Goal: Information Seeking & Learning: Learn about a topic

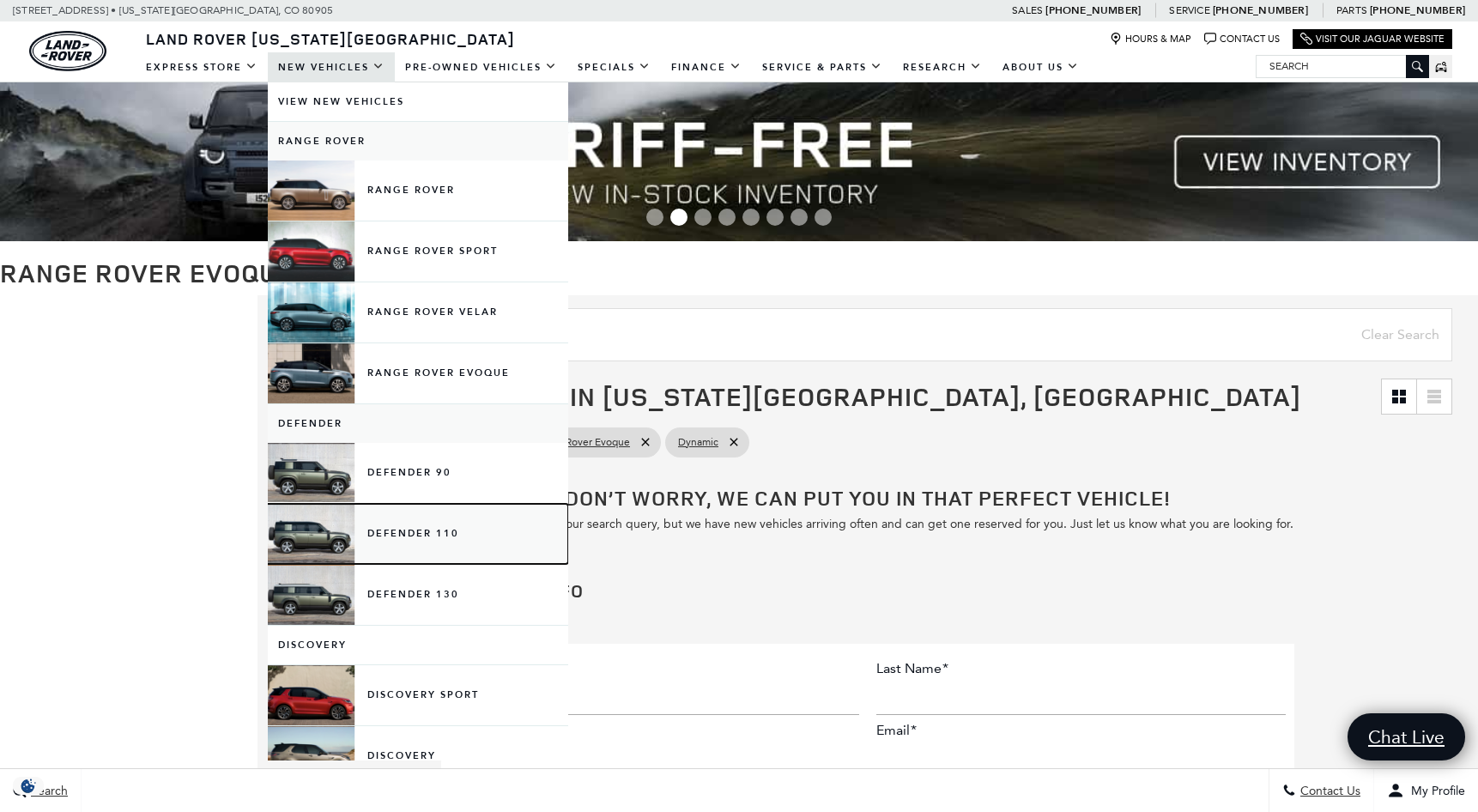
click at [336, 523] on link "Defender 110" at bounding box center [418, 534] width 301 height 60
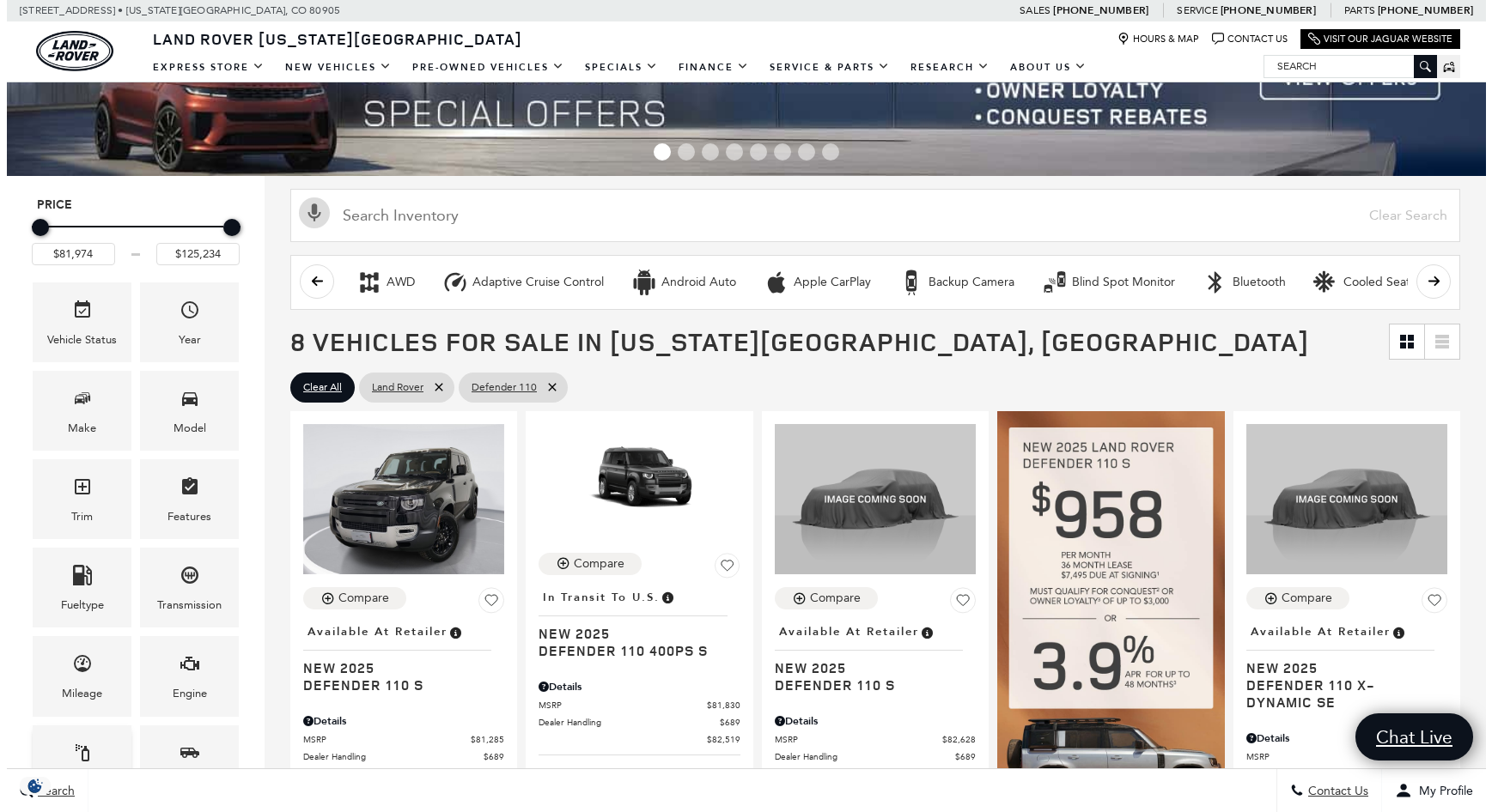
scroll to position [172, 0]
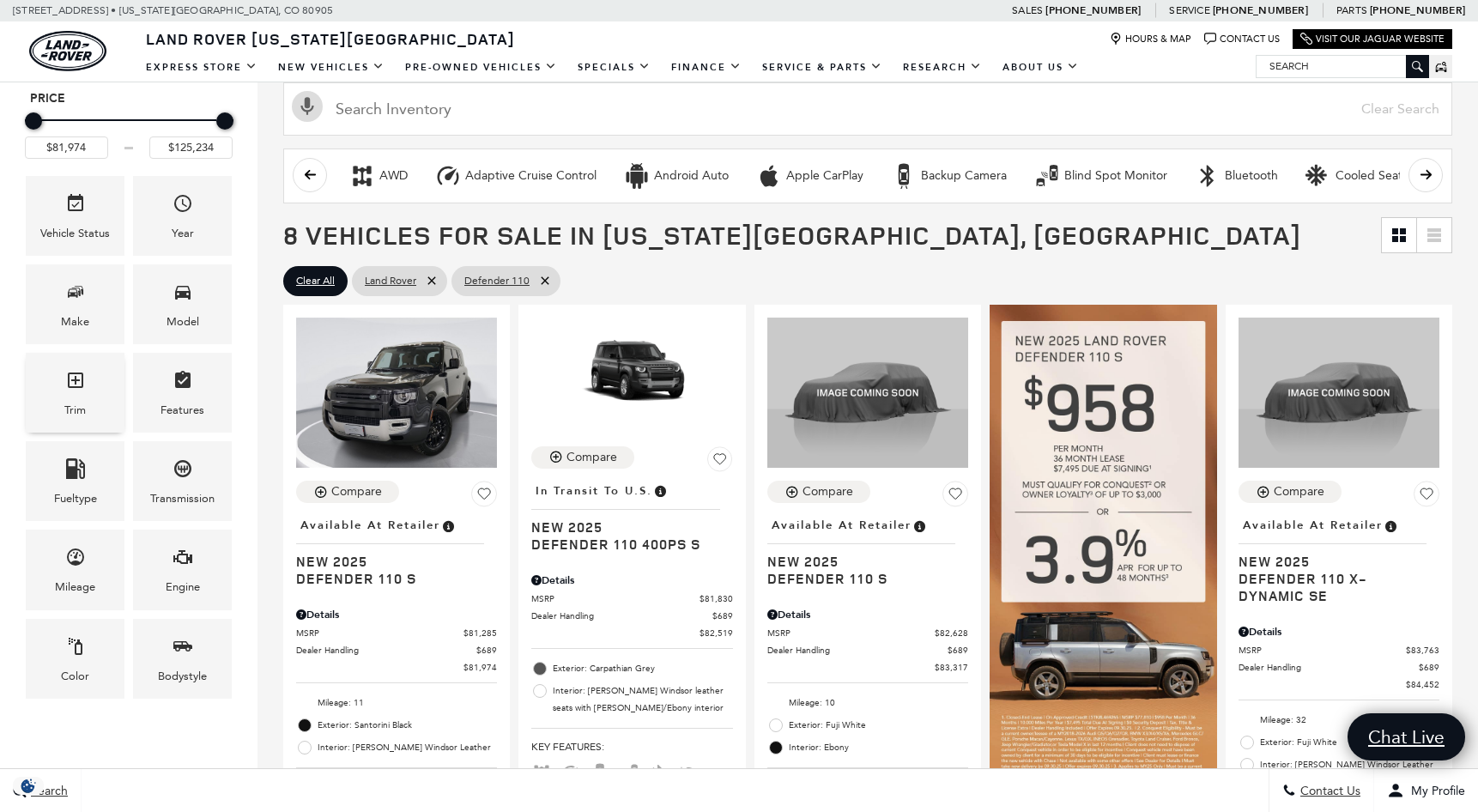
click at [91, 410] on div "Trim" at bounding box center [75, 392] width 99 height 80
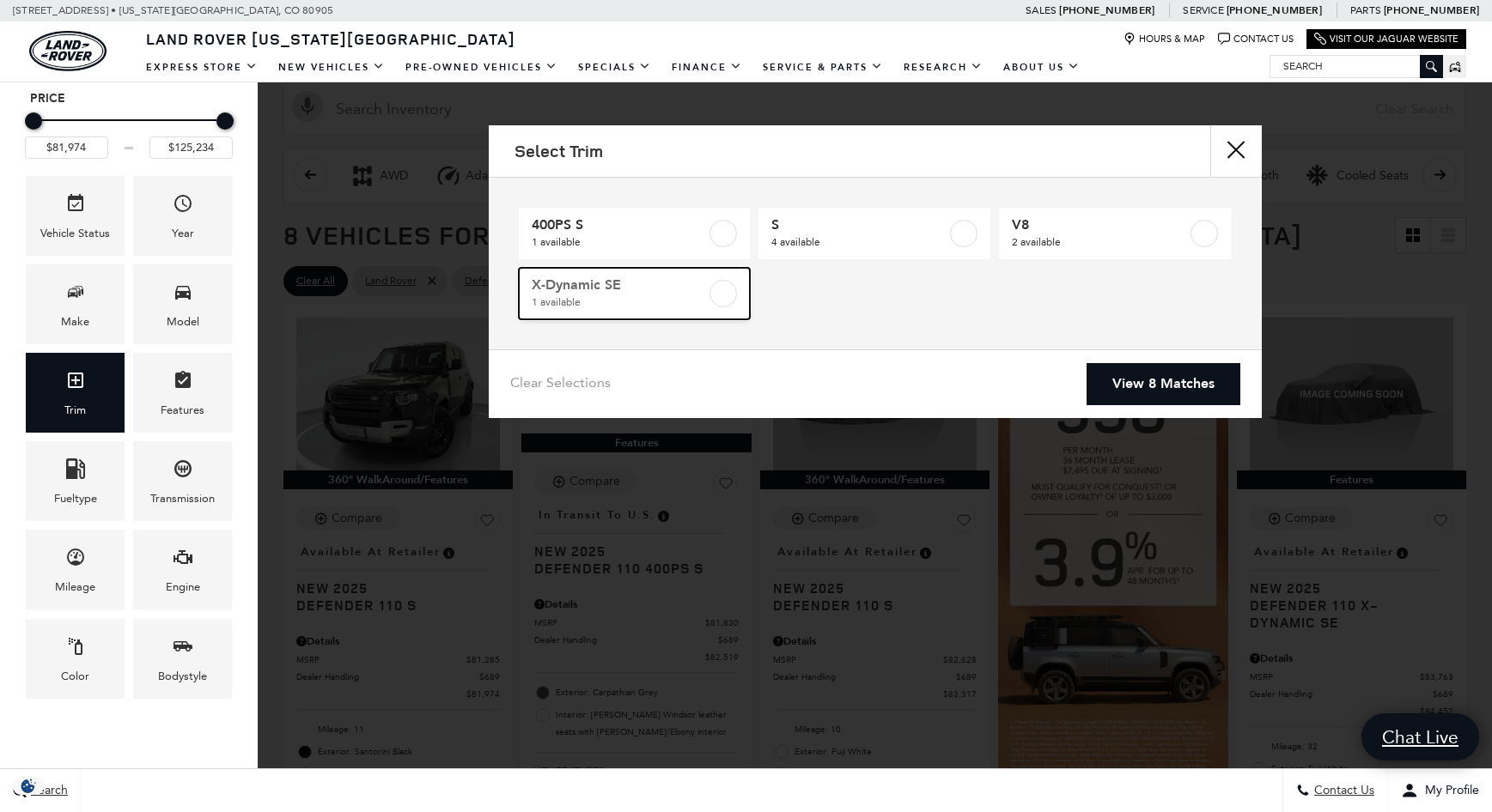
click at [721, 298] on label at bounding box center [723, 293] width 27 height 27
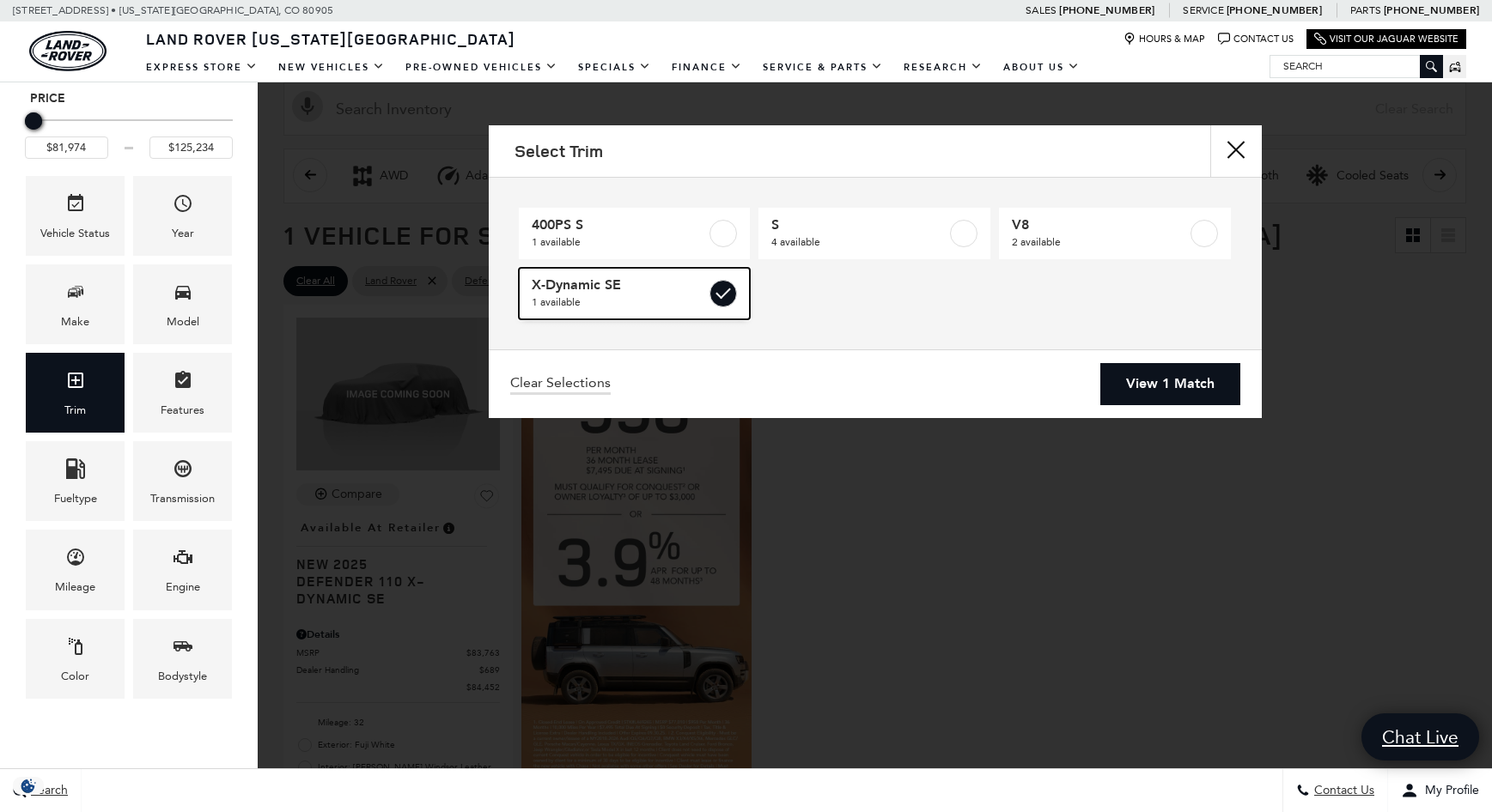
type input "$84,452"
checkbox input "true"
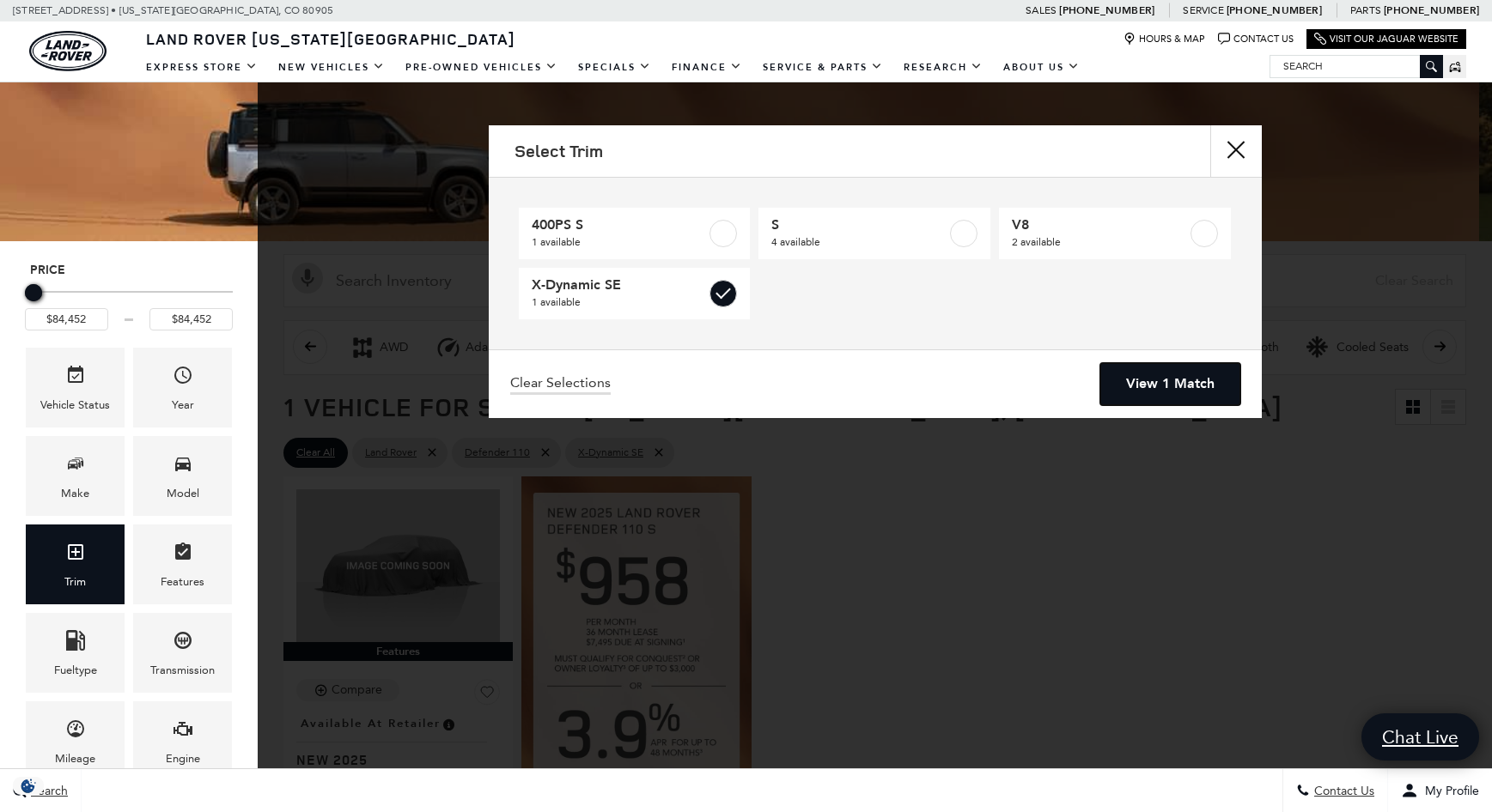
click at [1130, 389] on link "View 1 Match" at bounding box center [1170, 384] width 140 height 42
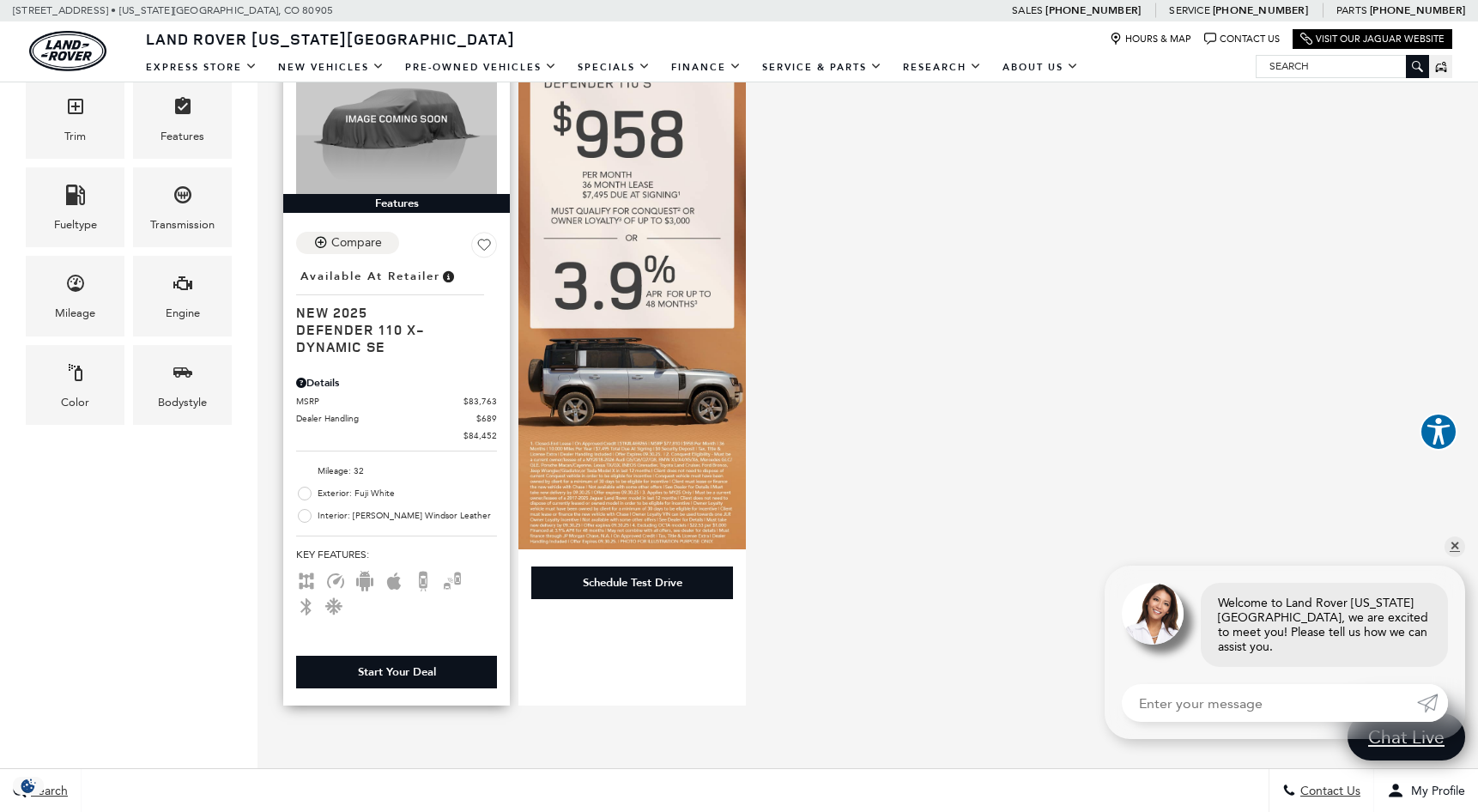
scroll to position [429, 0]
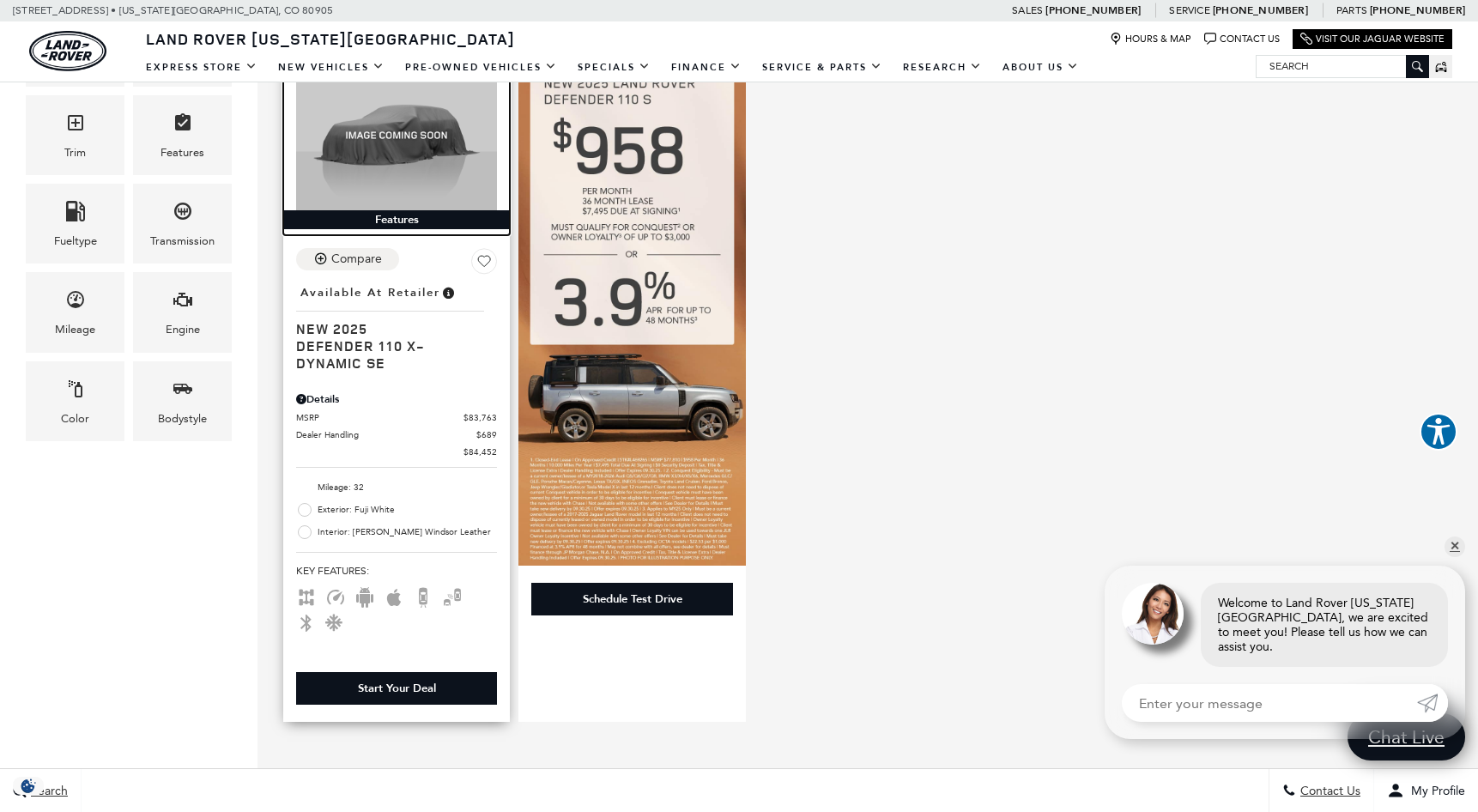
click at [407, 180] on img at bounding box center [397, 135] width 201 height 151
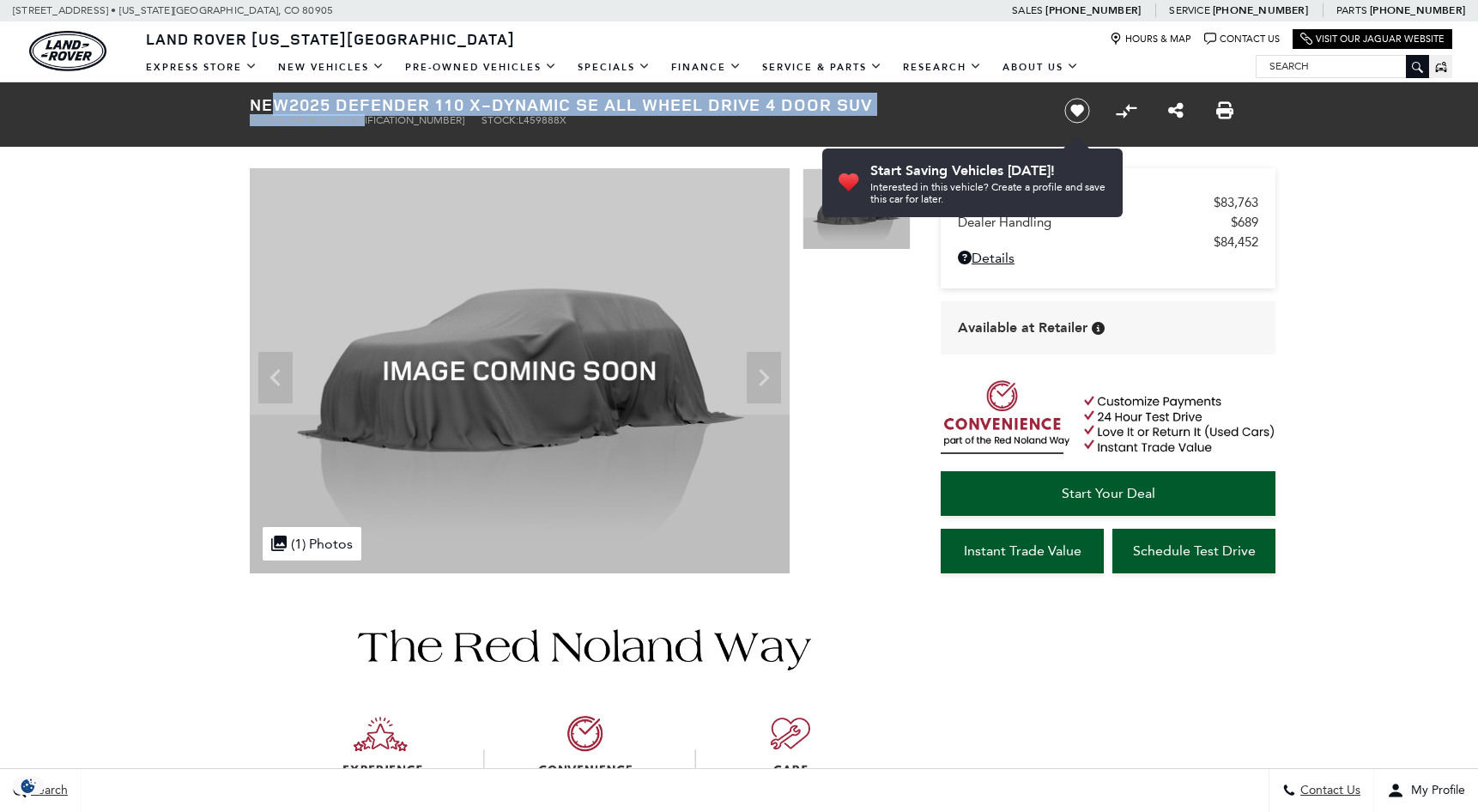
drag, startPoint x: 270, startPoint y: 113, endPoint x: 375, endPoint y: 121, distance: 105.3
click at [376, 121] on div "New 2025 Defender 110 X-Dynamic SE All Wheel Drive 4 Door SUV VIN: SALE27EU2S24…" at bounding box center [636, 111] width 824 height 56
drag, startPoint x: 375, startPoint y: 121, endPoint x: 315, endPoint y: 131, distance: 60.8
drag, startPoint x: 329, startPoint y: 131, endPoint x: 348, endPoint y: 124, distance: 20.2
click at [366, 128] on div "New 2025 Defender 110 X-Dynamic SE All Wheel Drive 4 Door SUV VIN: SALE27EU2S24…" at bounding box center [636, 111] width 824 height 56
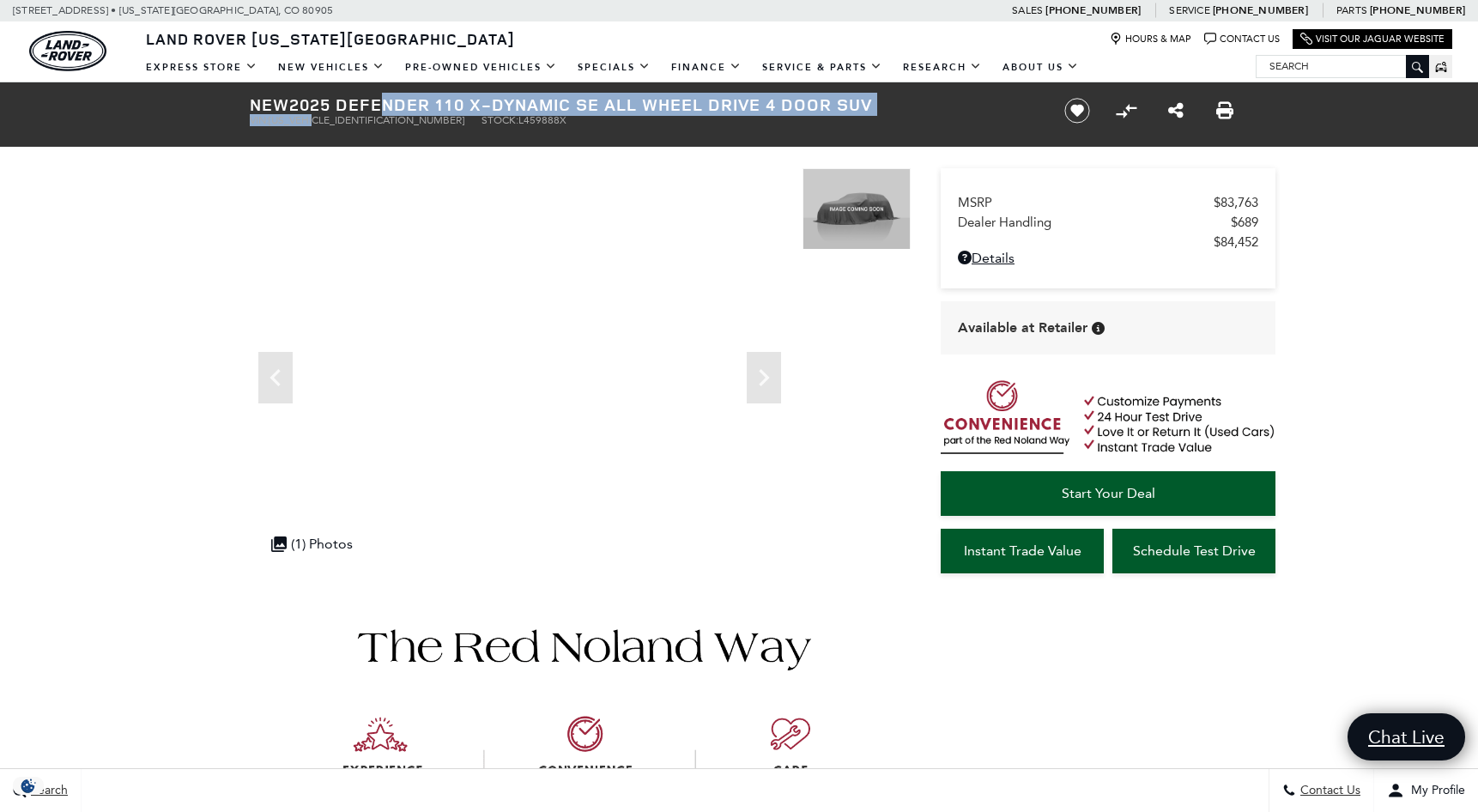
drag, startPoint x: 379, startPoint y: 115, endPoint x: 318, endPoint y: 121, distance: 61.3
click at [318, 121] on div "New 2025 Defender 110 X-Dynamic SE All Wheel Drive 4 Door SUV VIN: SALE27EU2S24…" at bounding box center [636, 111] width 824 height 56
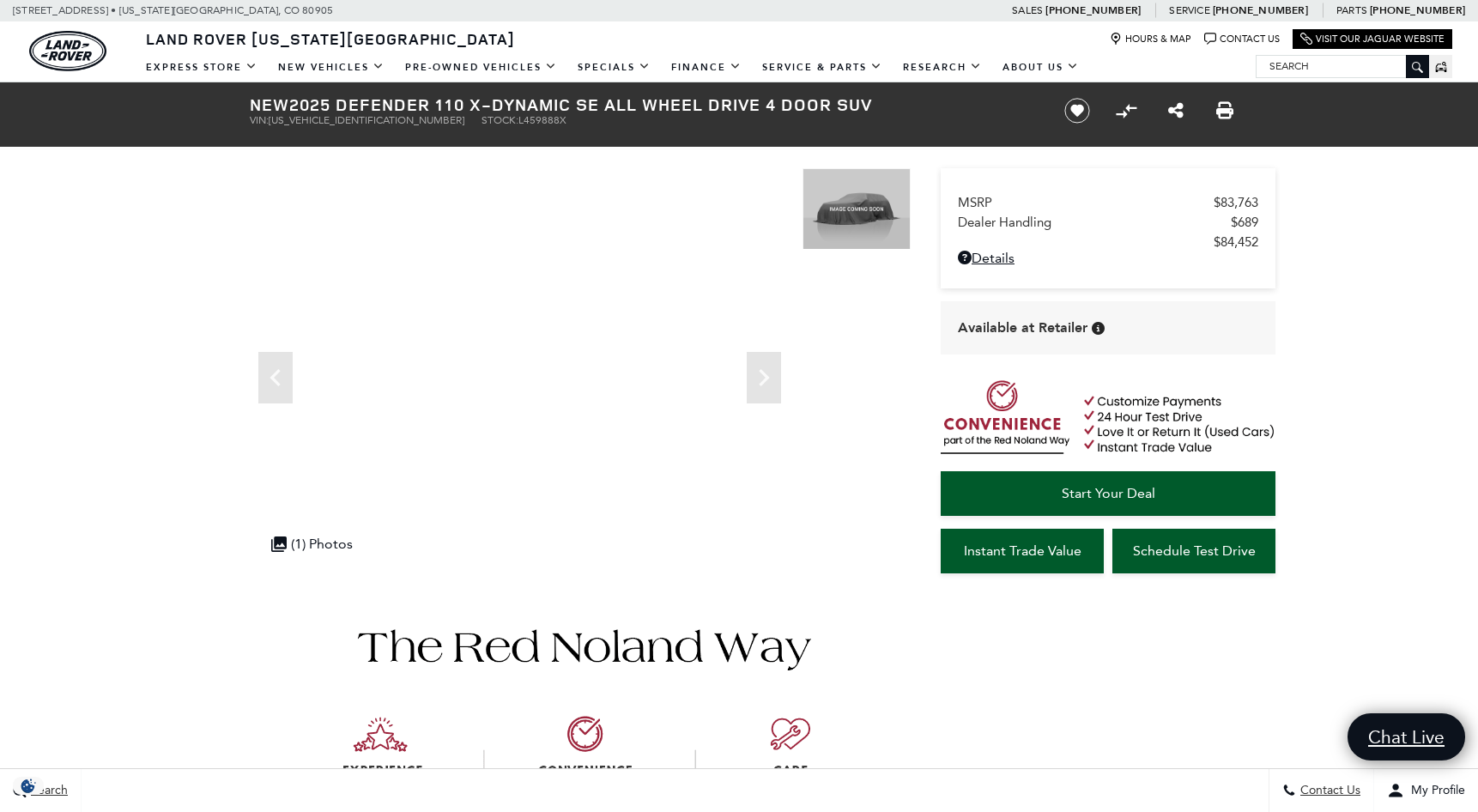
drag, startPoint x: 318, startPoint y: 121, endPoint x: 52, endPoint y: 326, distance: 335.8
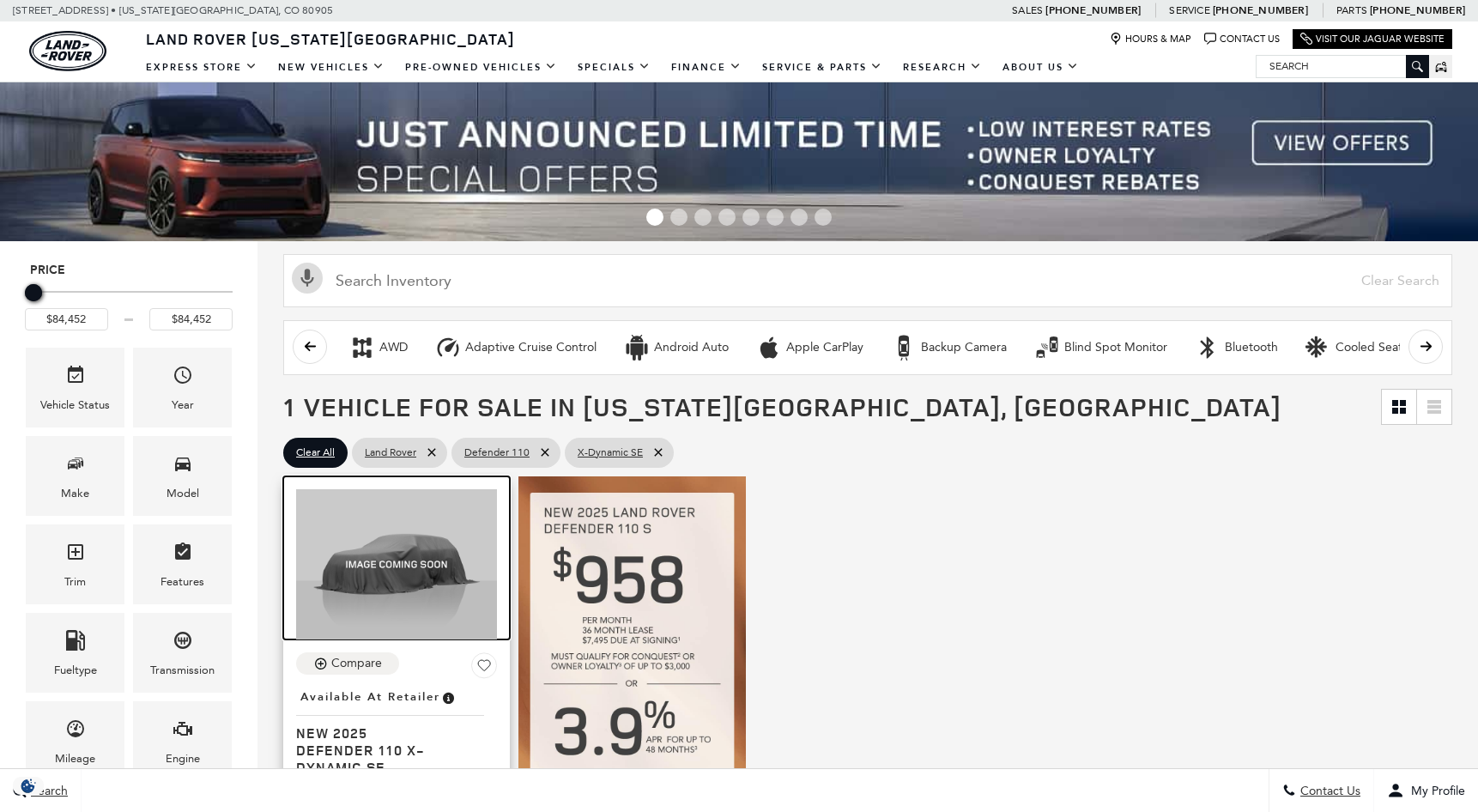
click at [443, 574] on img at bounding box center [397, 565] width 201 height 151
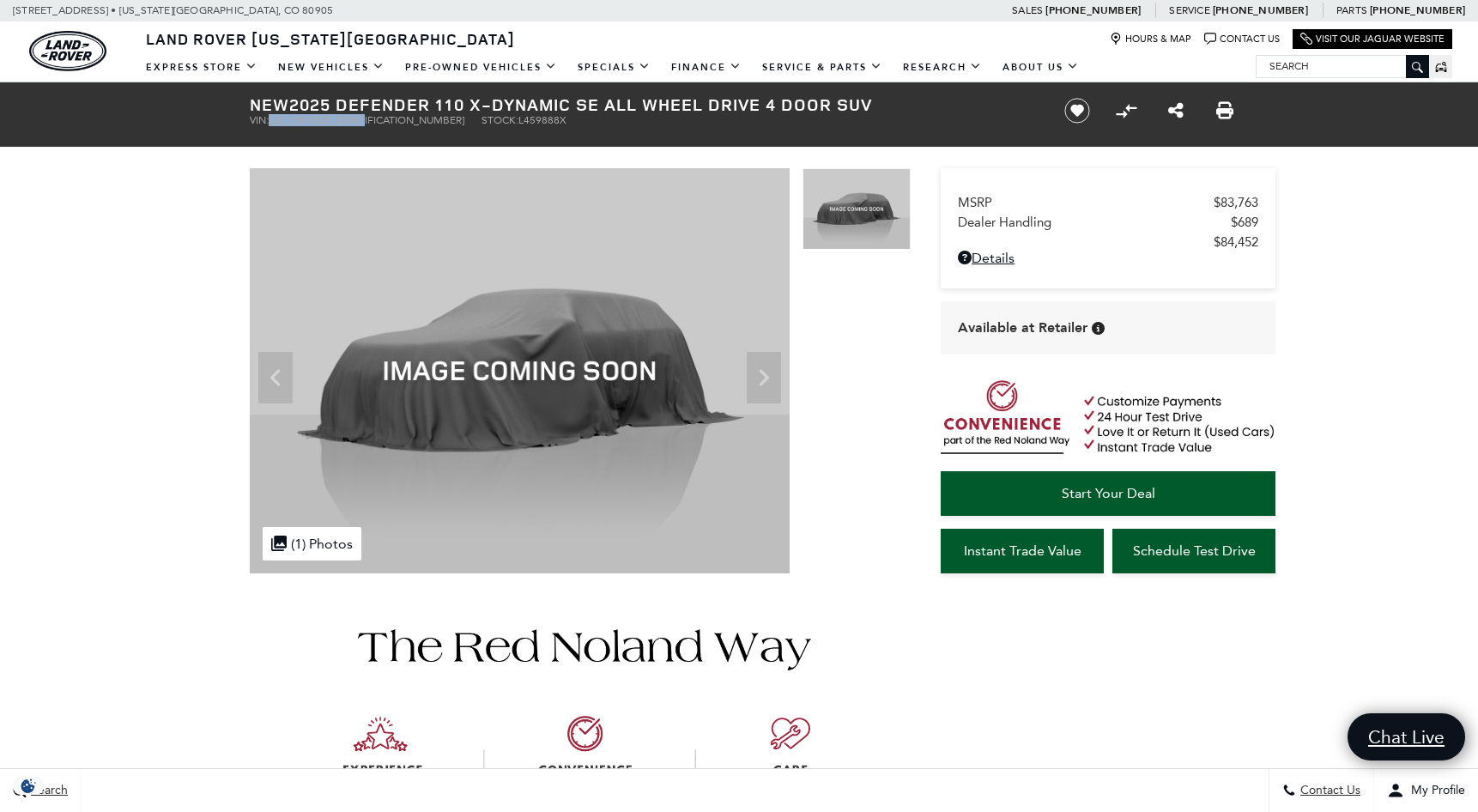
drag, startPoint x: 0, startPoint y: 0, endPoint x: 372, endPoint y: 127, distance: 393.1
click at [372, 127] on div "New 2025 Defender 110 X-Dynamic SE All Wheel Drive 4 Door SUV VIN: SALE27EU2S24…" at bounding box center [636, 111] width 824 height 56
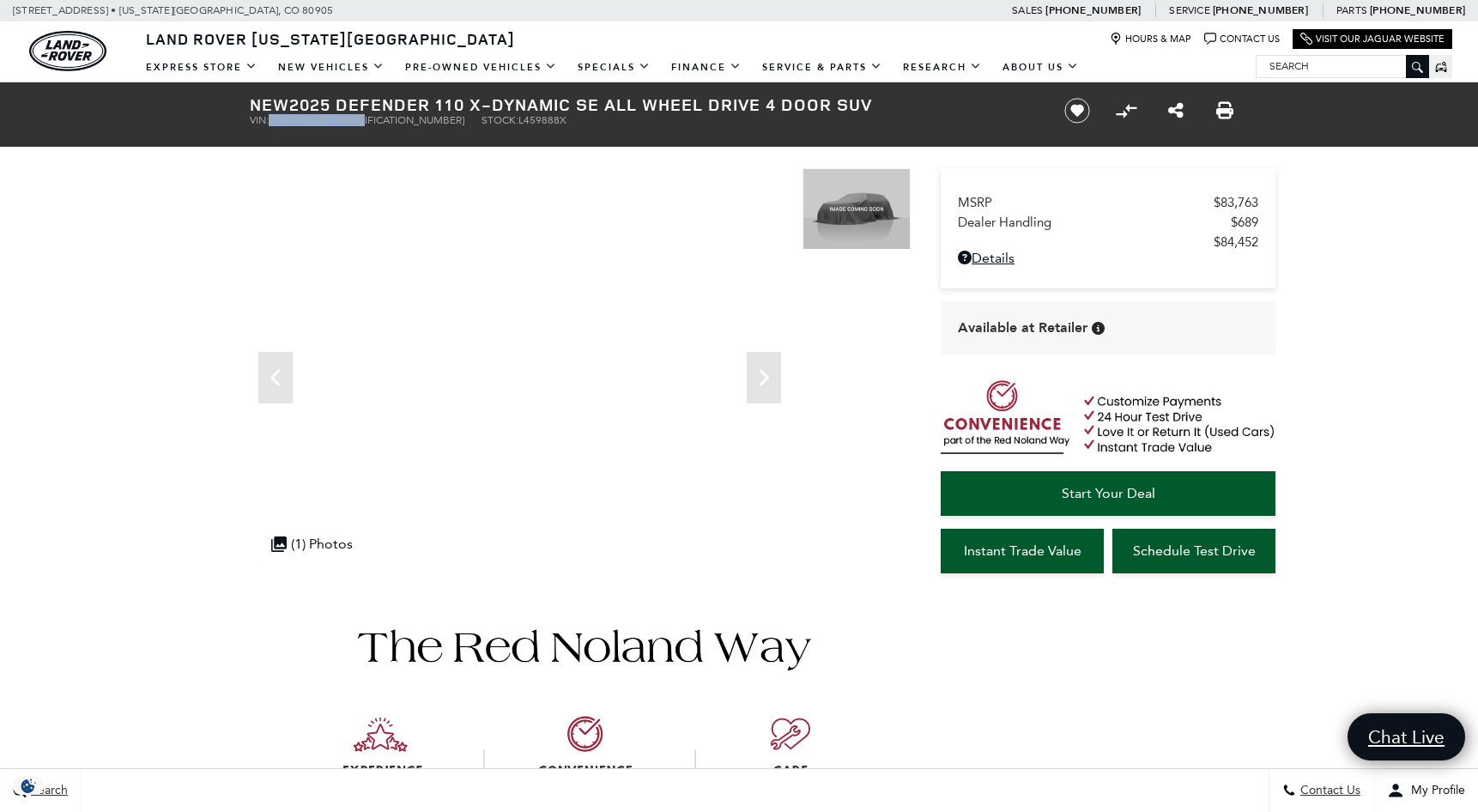
drag, startPoint x: 372, startPoint y: 127, endPoint x: 366, endPoint y: 120, distance: 9.2
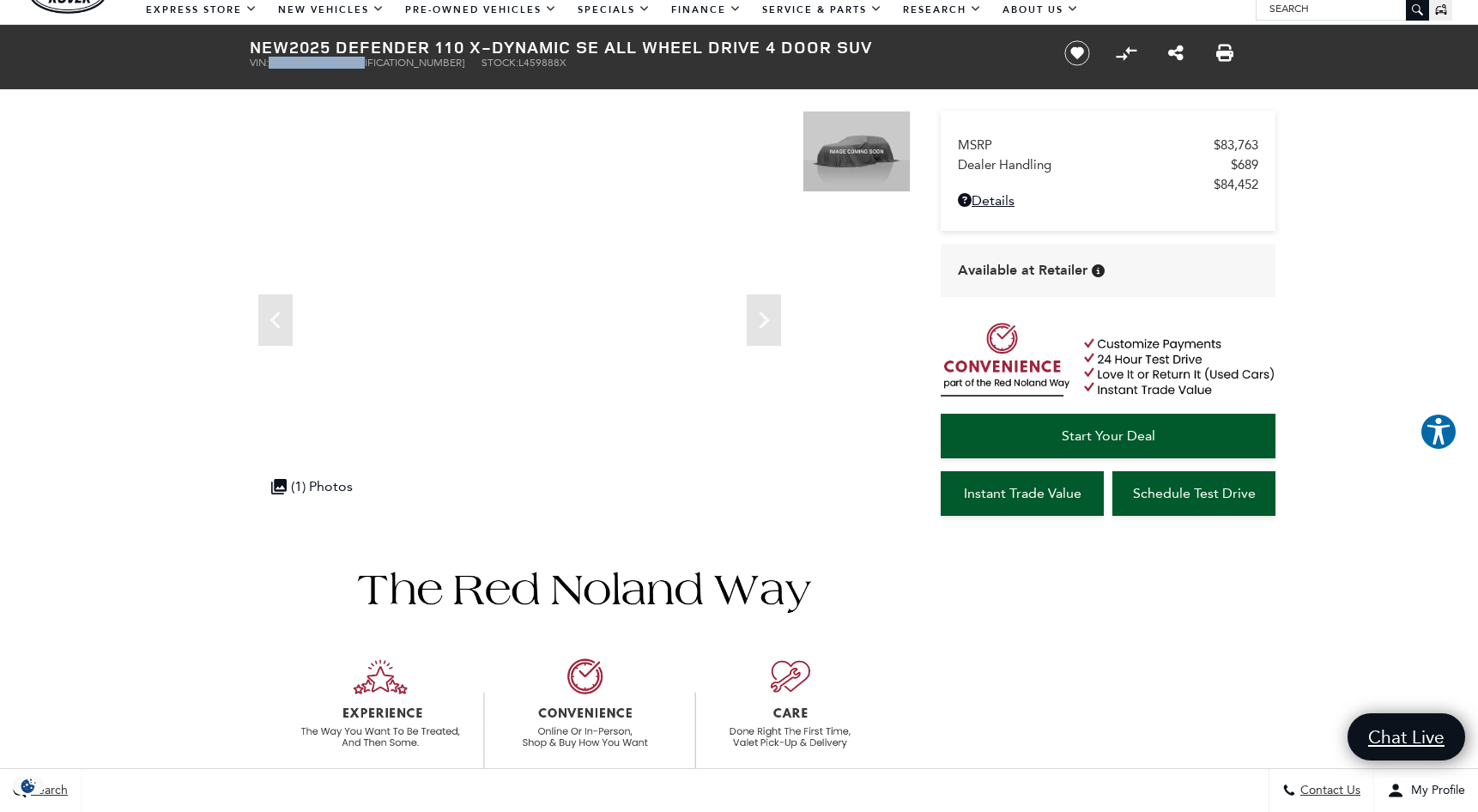
scroll to position [86, 0]
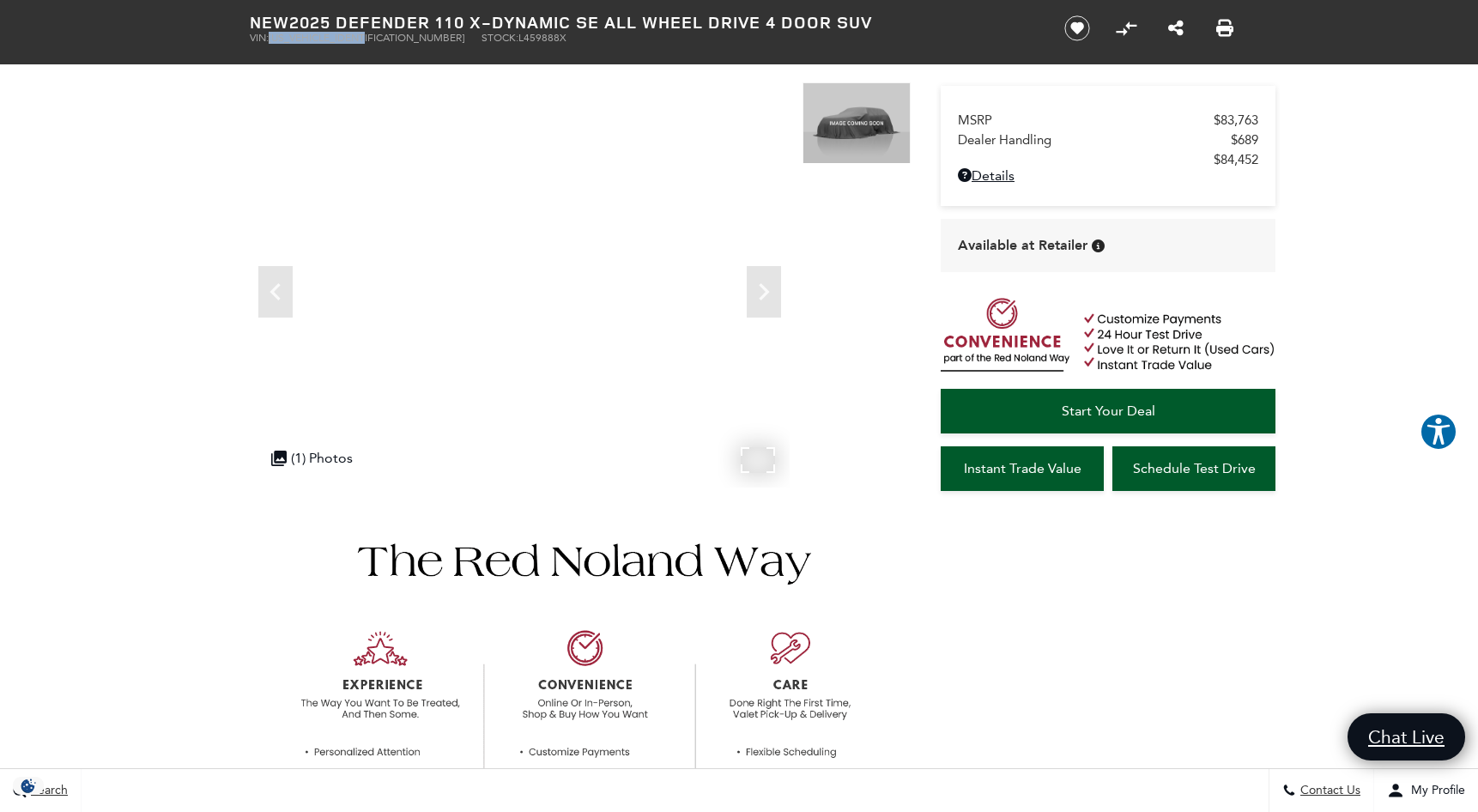
click at [398, 444] on div ".cls-1, .cls-3 { fill: #c50033; } .cls-1 { clip-rule: evenodd; } .cls-2 { clip-…" at bounding box center [333, 458] width 142 height 33
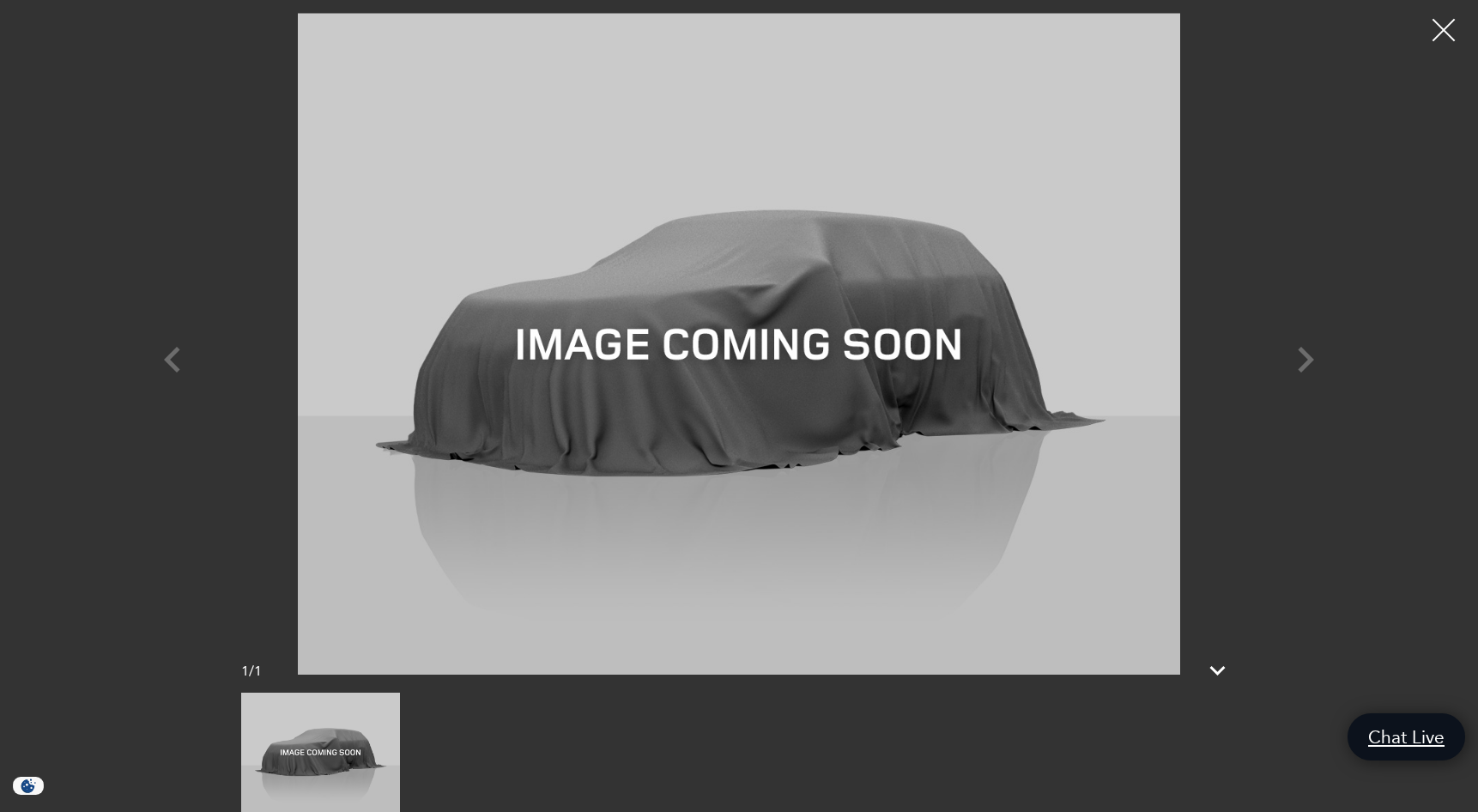
click at [1442, 26] on div at bounding box center [1445, 31] width 46 height 46
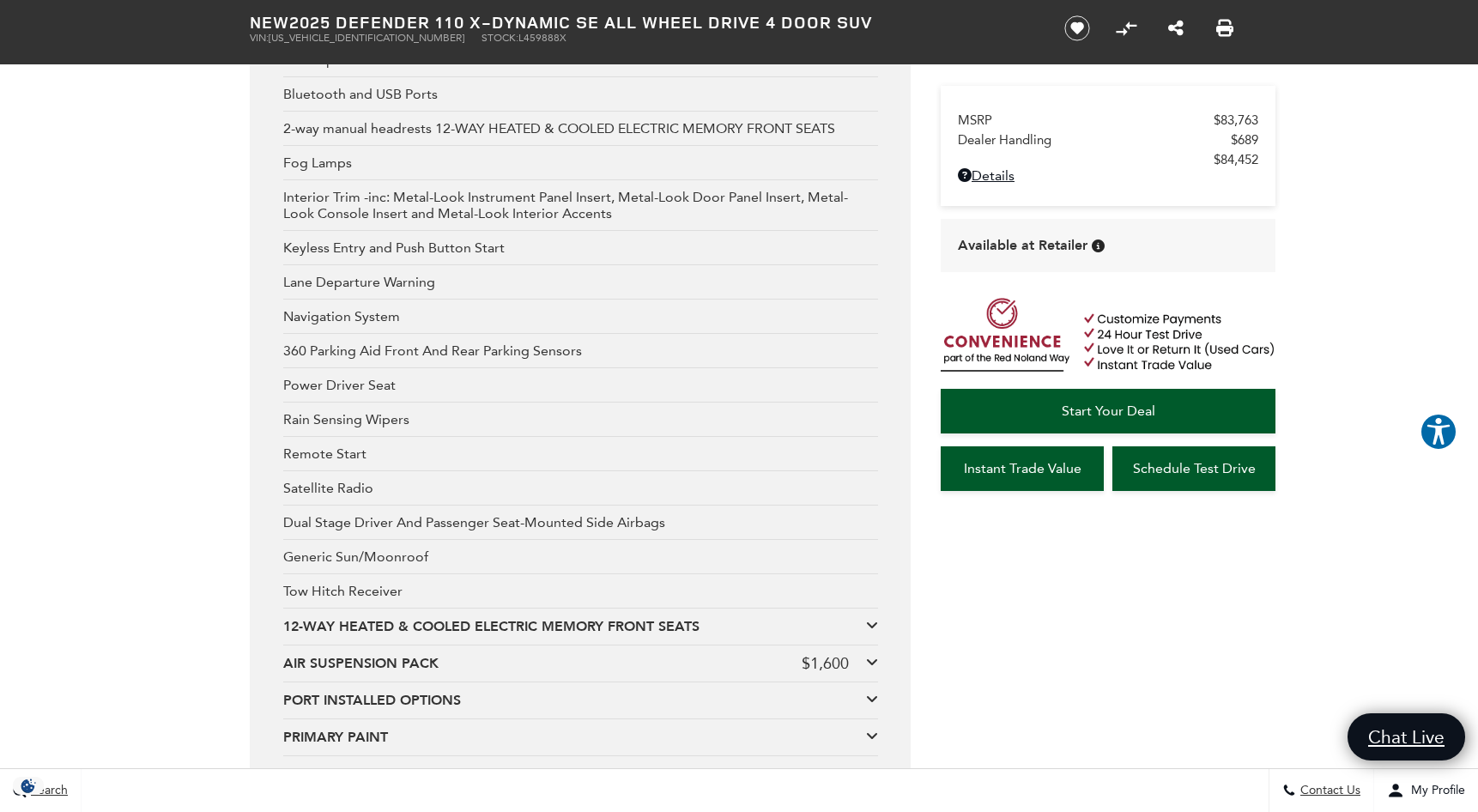
scroll to position [3520, 0]
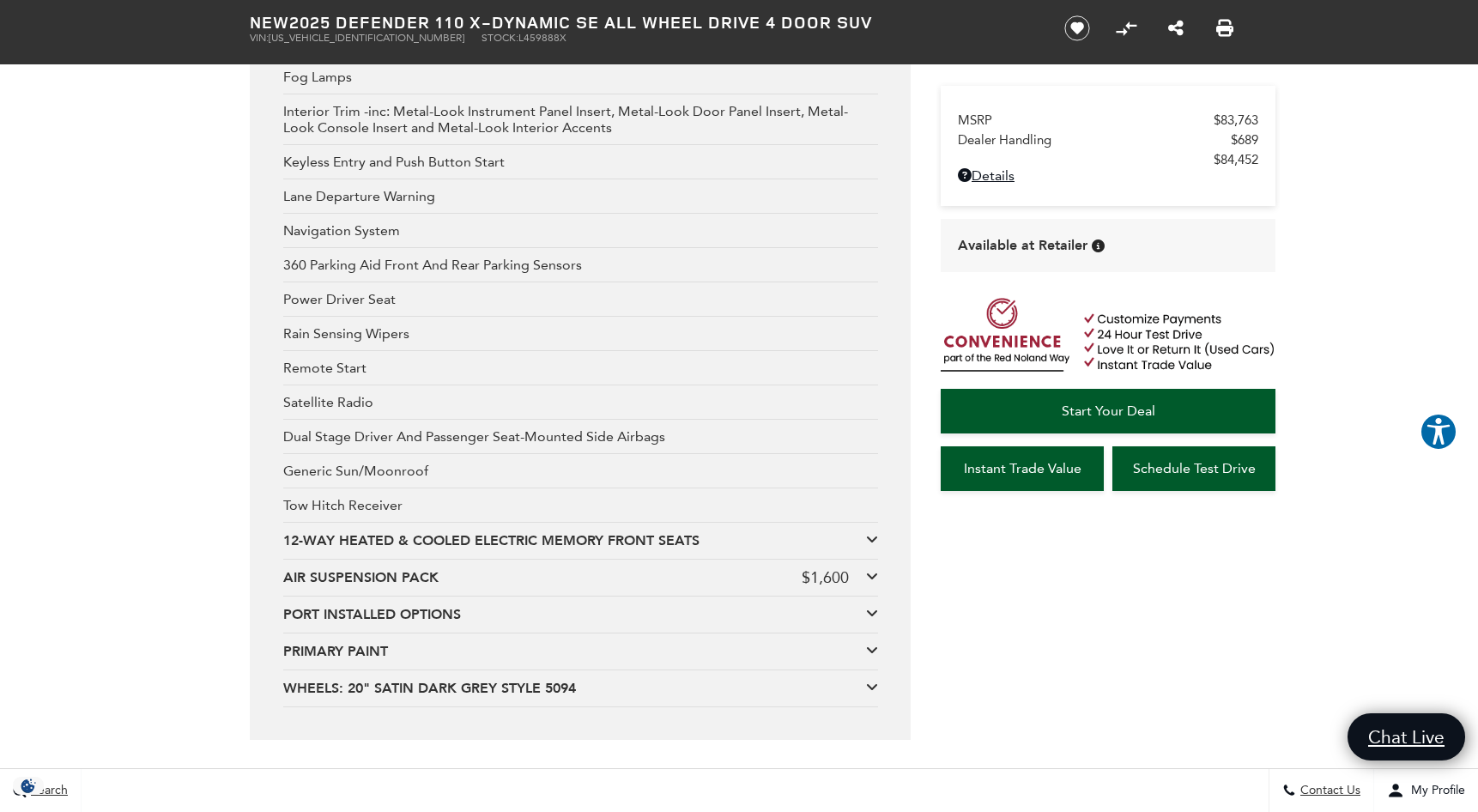
click at [872, 542] on icon at bounding box center [873, 539] width 12 height 14
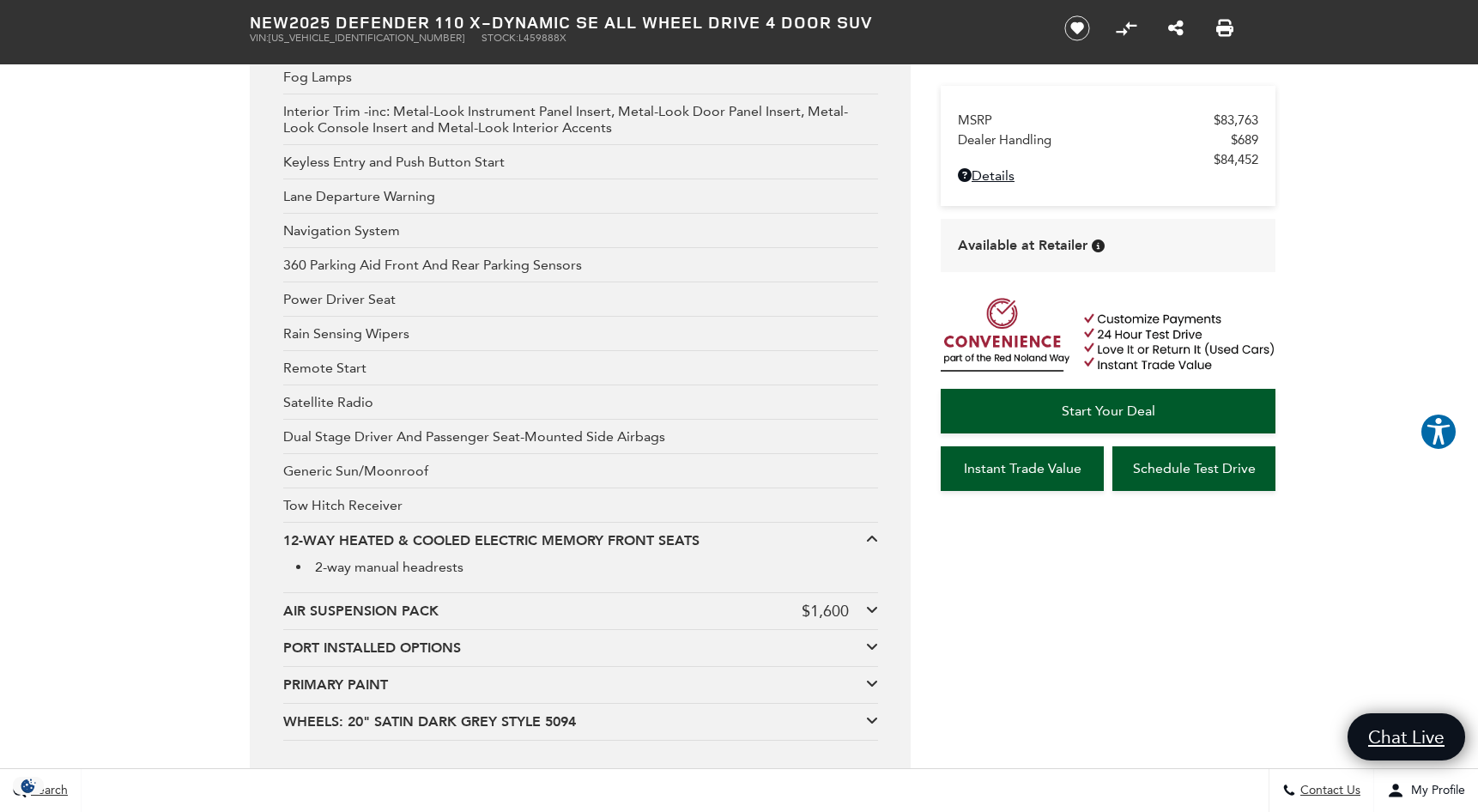
click at [872, 542] on icon at bounding box center [873, 539] width 12 height 14
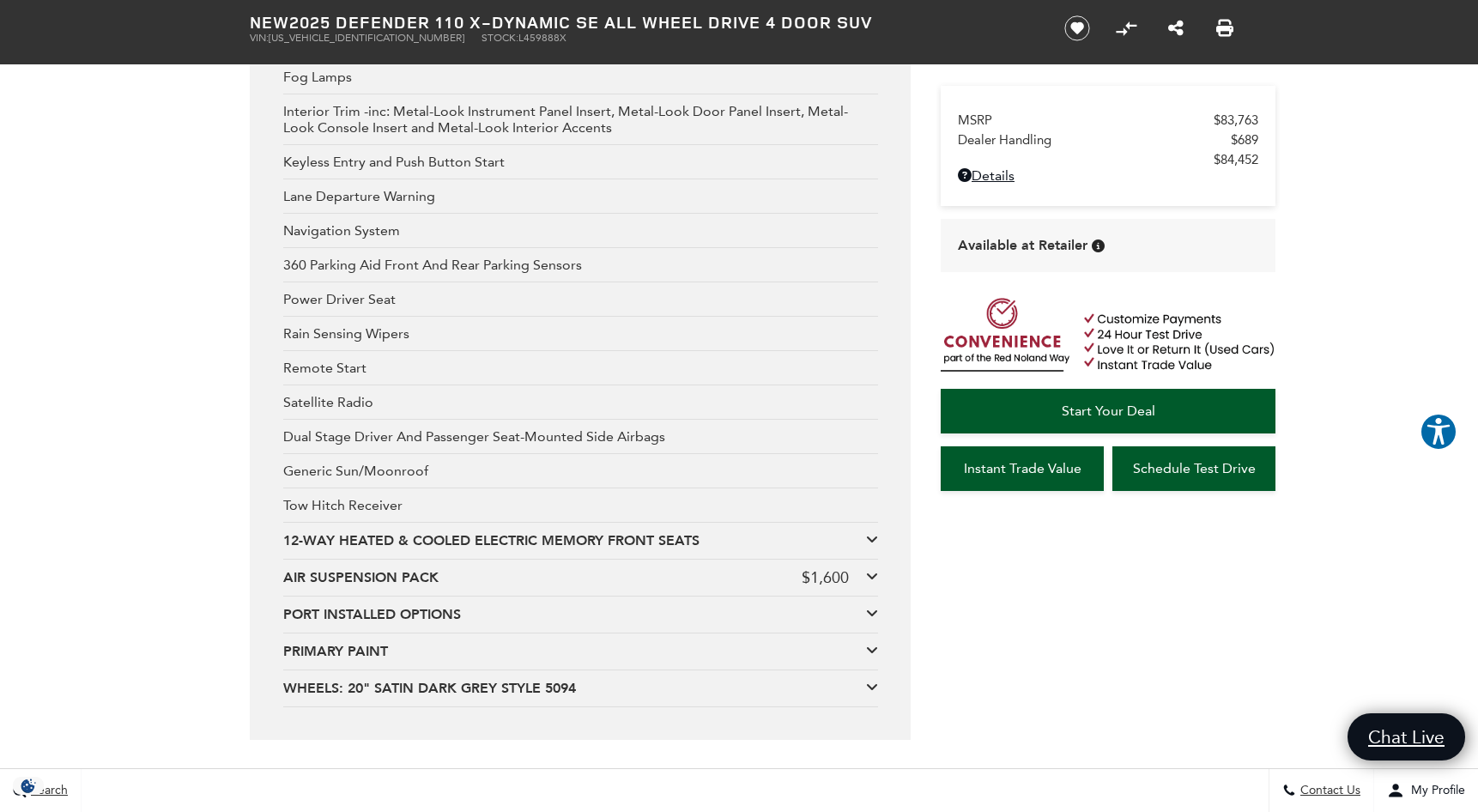
click at [867, 608] on icon at bounding box center [873, 613] width 12 height 14
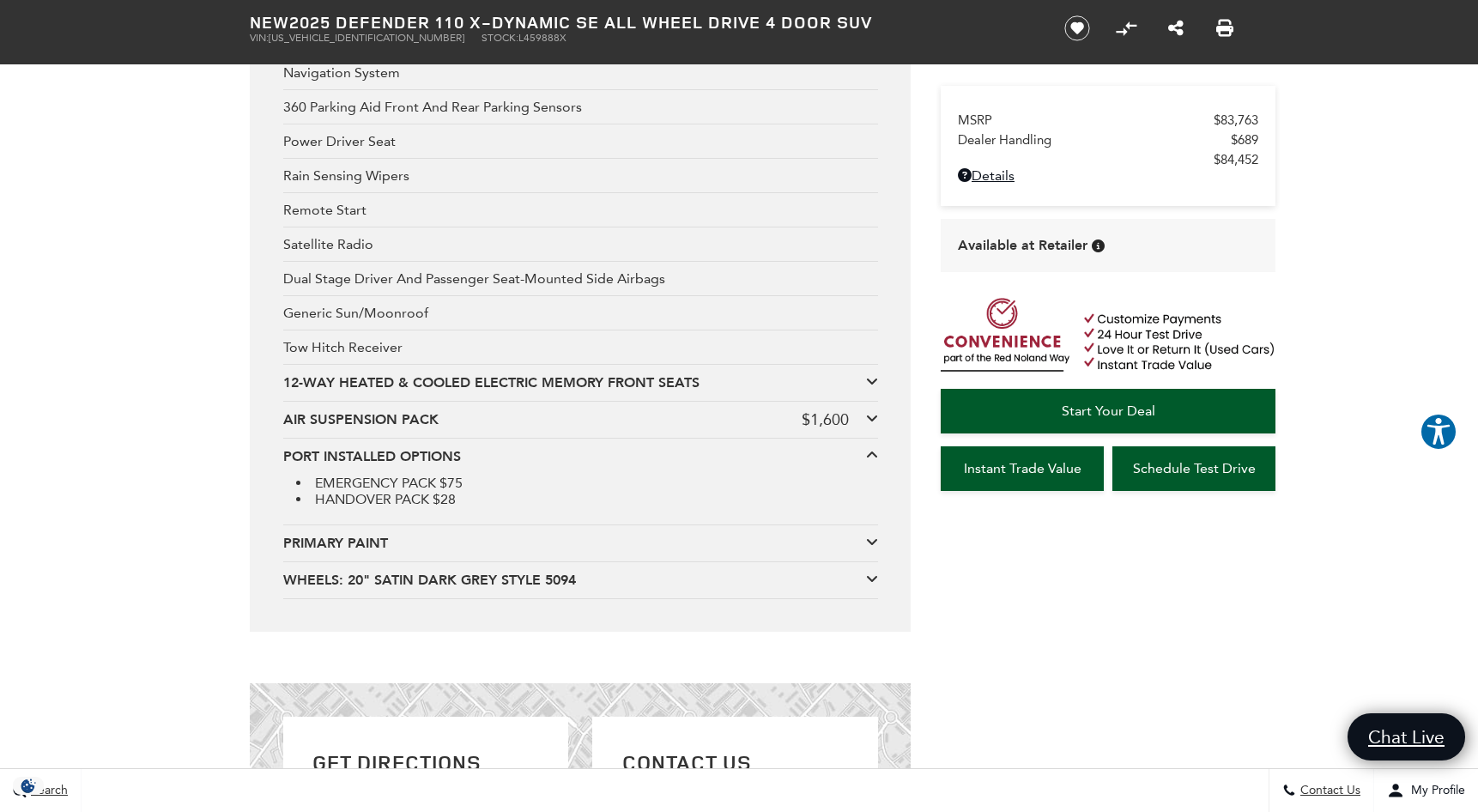
scroll to position [3691, 0]
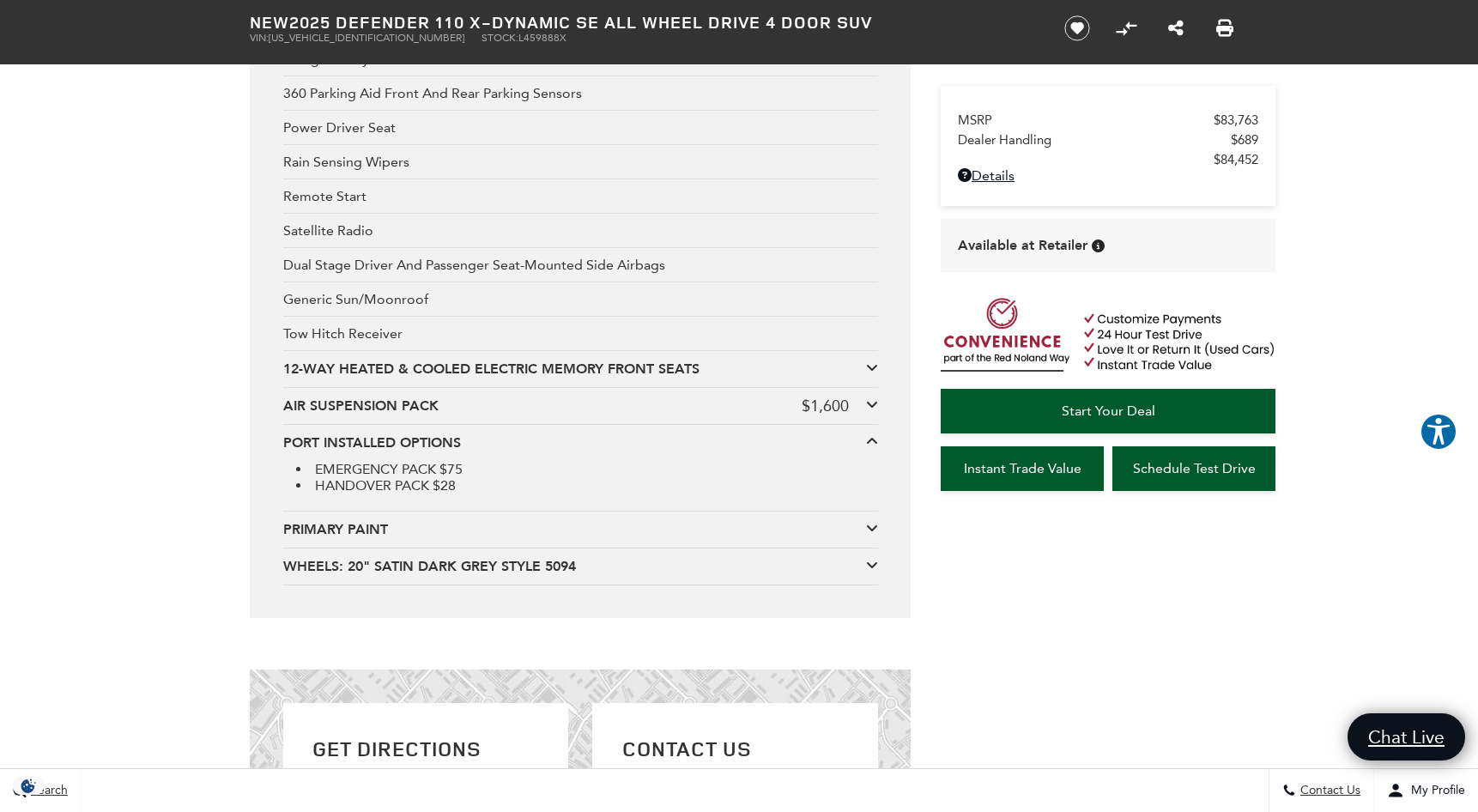
click at [873, 572] on div at bounding box center [873, 566] width 12 height 18
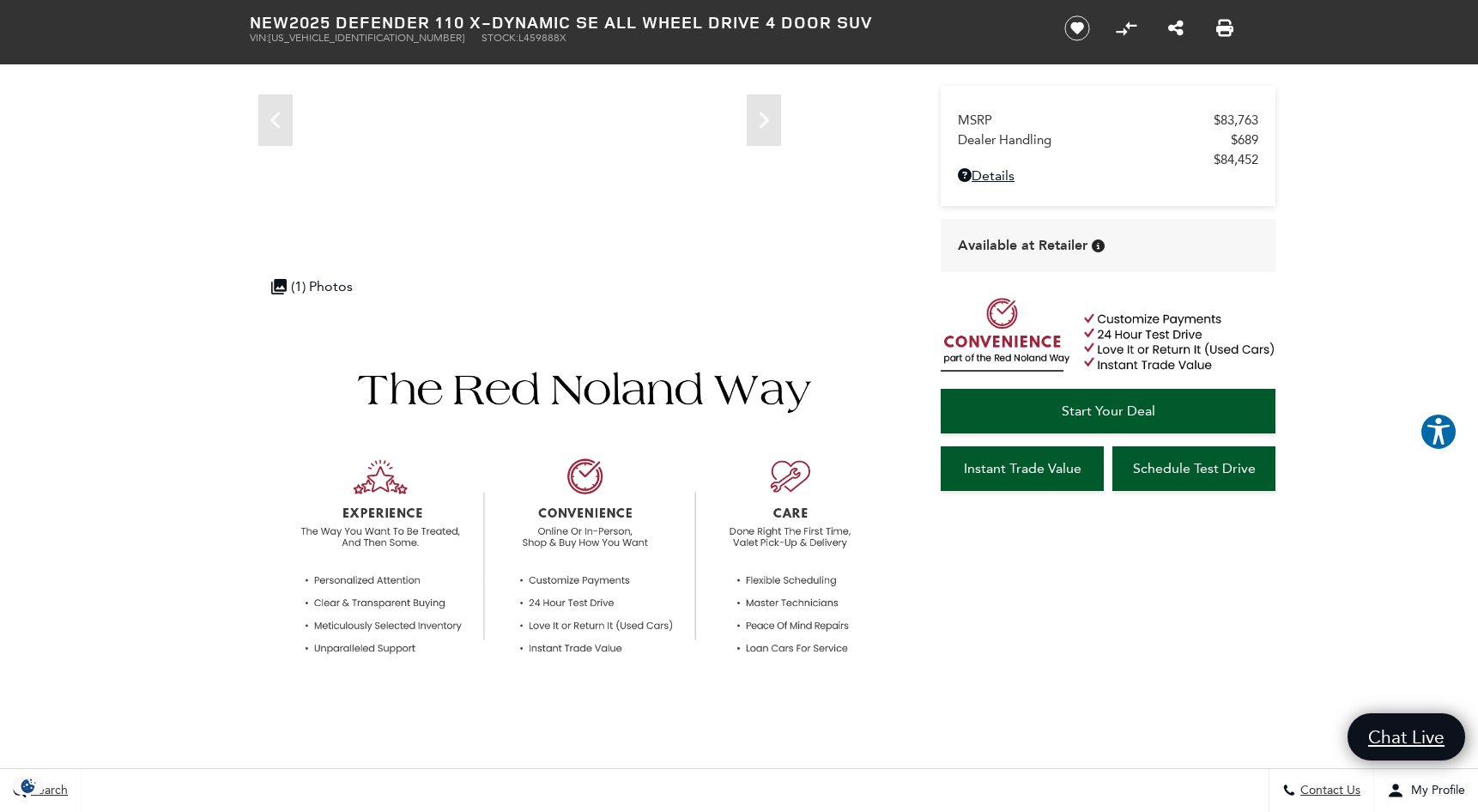
scroll to position [0, 0]
